Goal: Information Seeking & Learning: Learn about a topic

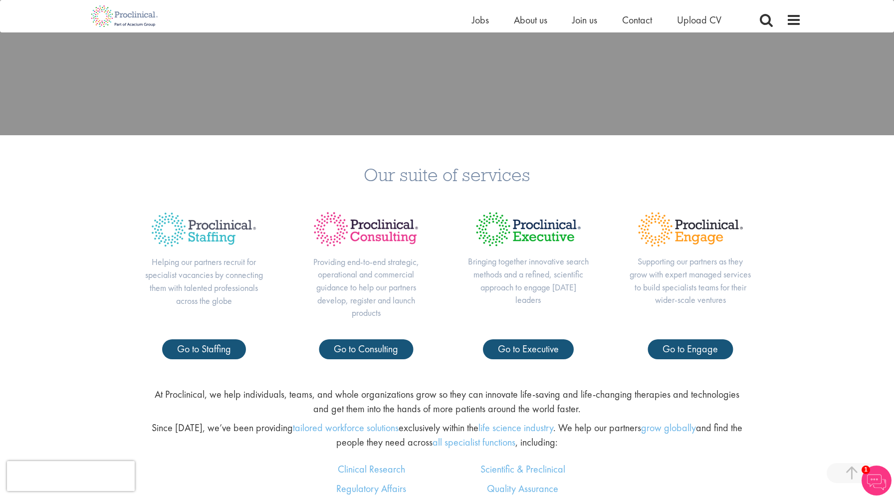
scroll to position [407, 0]
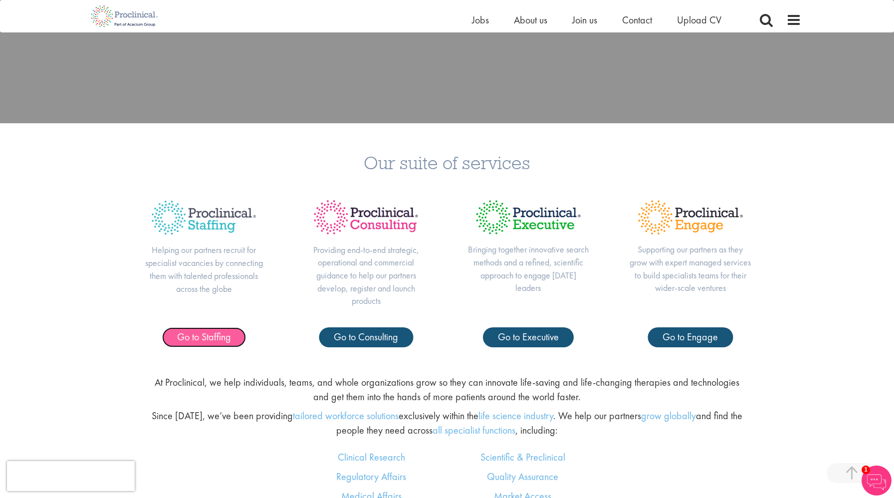
click at [186, 335] on span "Go to Staffing" at bounding box center [204, 336] width 54 height 13
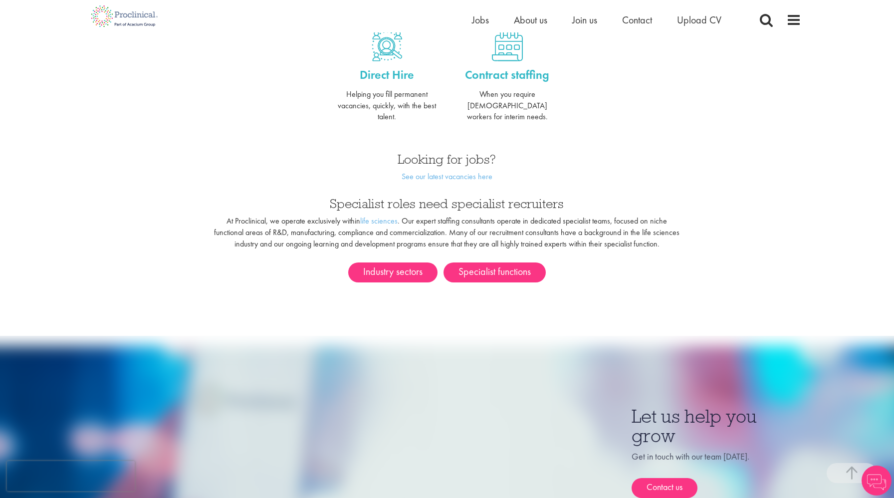
scroll to position [439, 0]
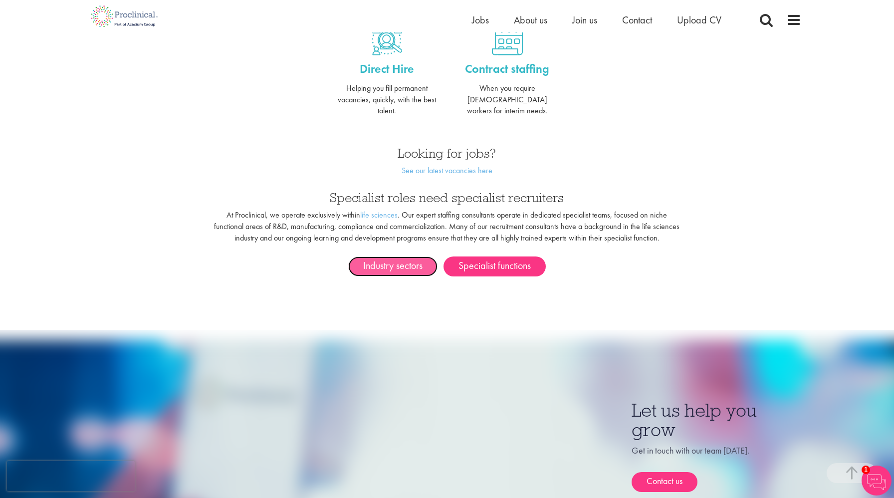
click at [400, 257] on link "Industry sectors" at bounding box center [392, 267] width 89 height 20
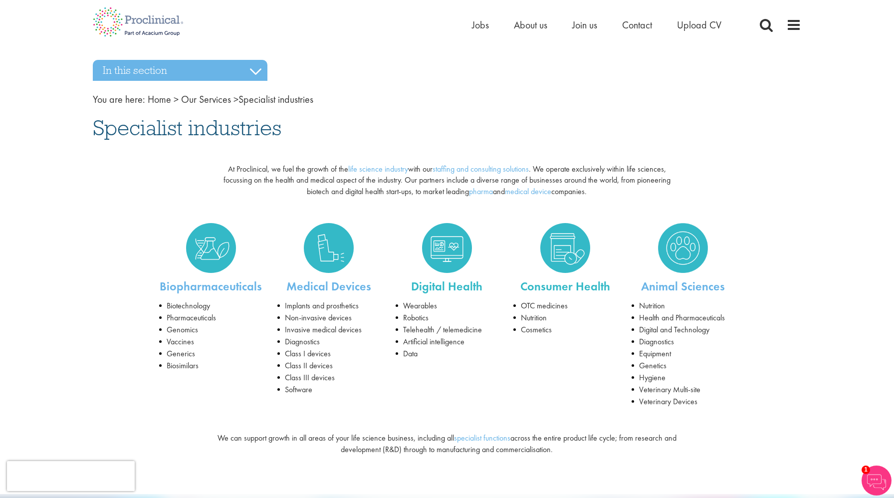
scroll to position [2, 0]
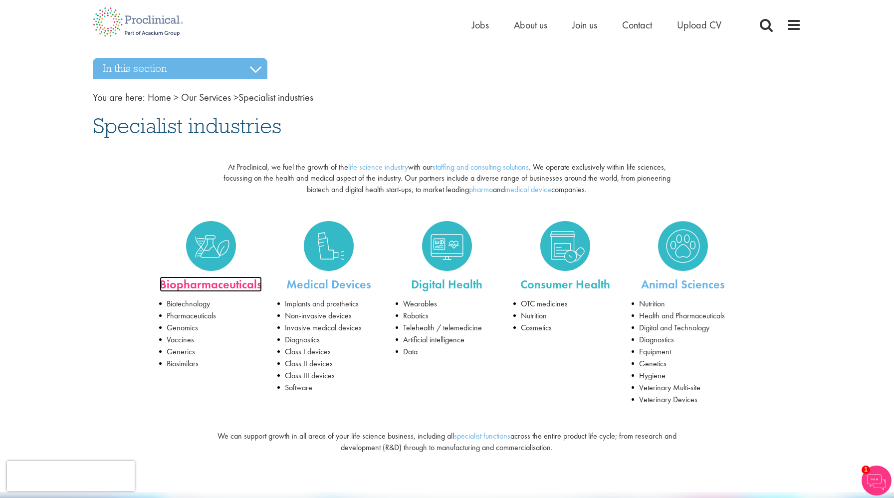
click at [213, 283] on link "Biopharmaceuticals" at bounding box center [211, 284] width 102 height 15
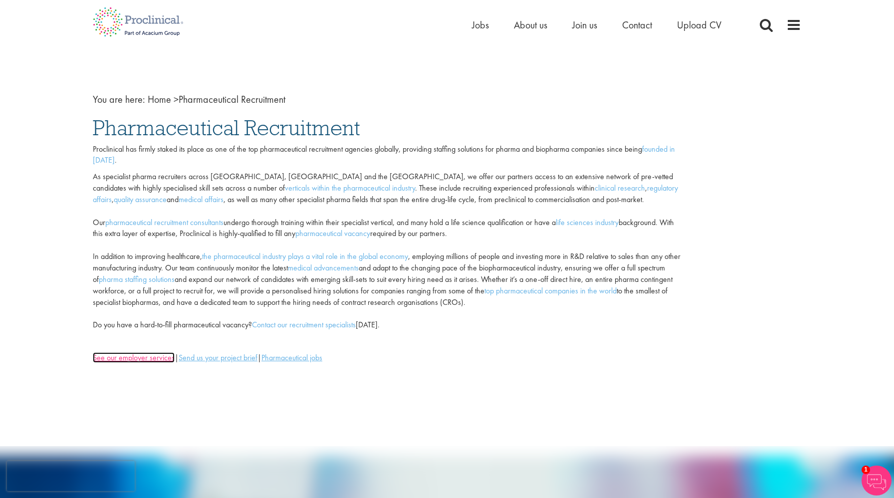
click at [122, 359] on u "See our employer services" at bounding box center [134, 357] width 82 height 10
